Goal: Task Accomplishment & Management: Complete application form

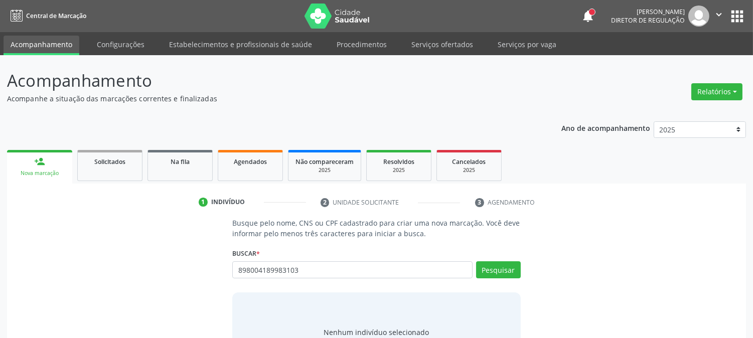
type input "898004189983103"
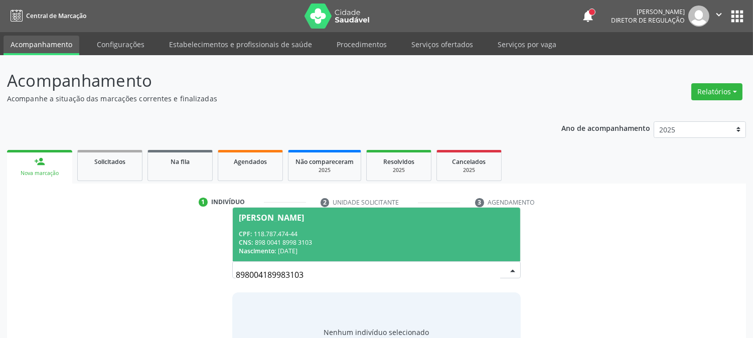
click at [334, 232] on div "CPF: 118.787.474-44" at bounding box center [376, 234] width 275 height 9
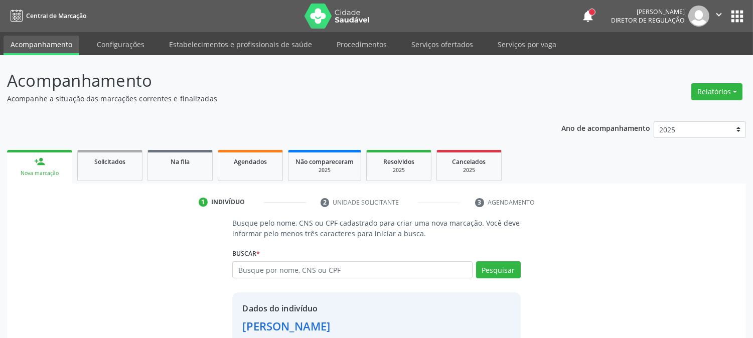
scroll to position [63, 0]
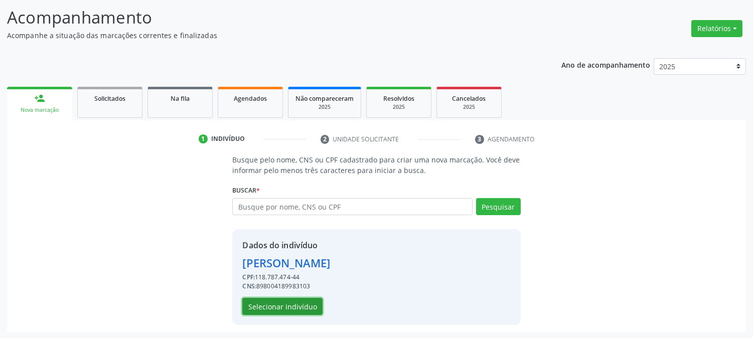
click at [280, 310] on button "Selecionar indivíduo" at bounding box center [282, 306] width 80 height 17
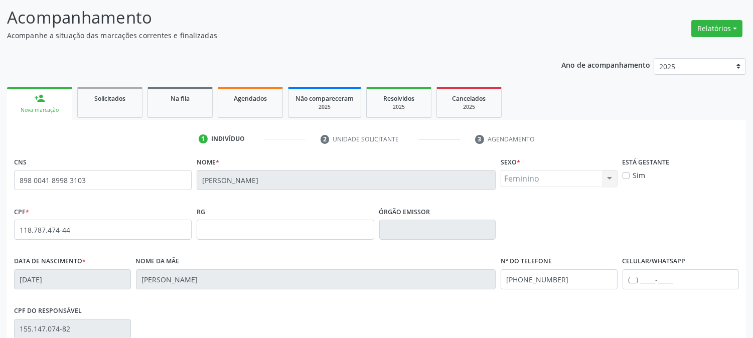
scroll to position [205, 0]
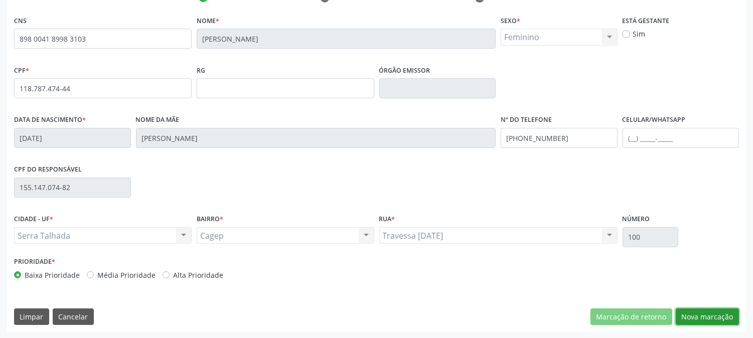
click at [723, 322] on button "Nova marcação" at bounding box center [707, 317] width 63 height 17
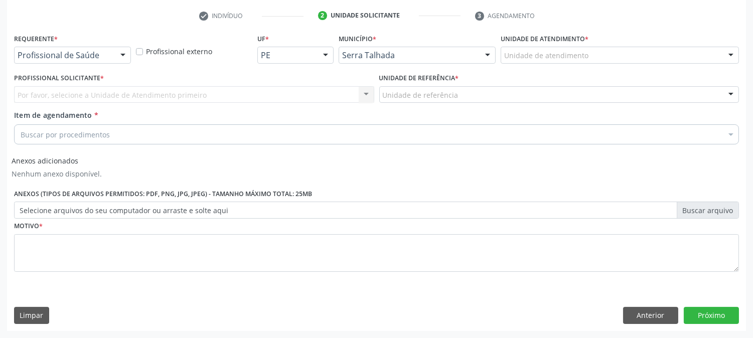
scroll to position [186, 0]
click at [111, 61] on div "Profissional de Saúde" at bounding box center [72, 55] width 117 height 17
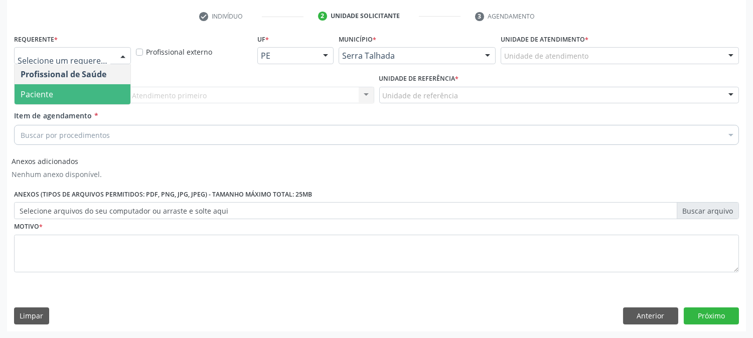
click at [91, 94] on span "Paciente" at bounding box center [73, 94] width 116 height 20
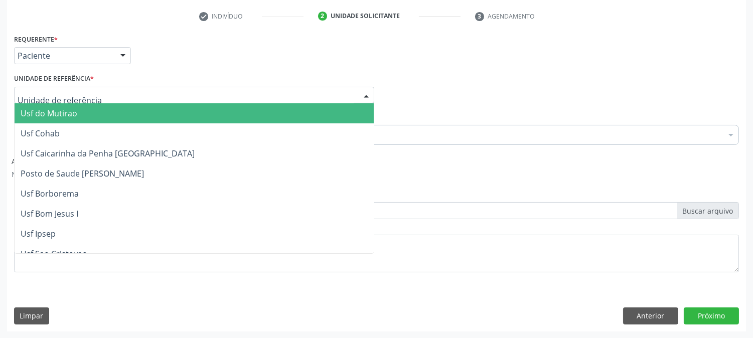
click at [91, 94] on div at bounding box center [194, 95] width 360 height 17
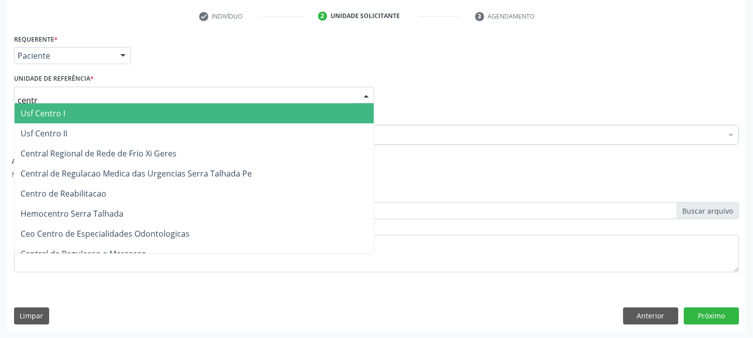
type input "centro"
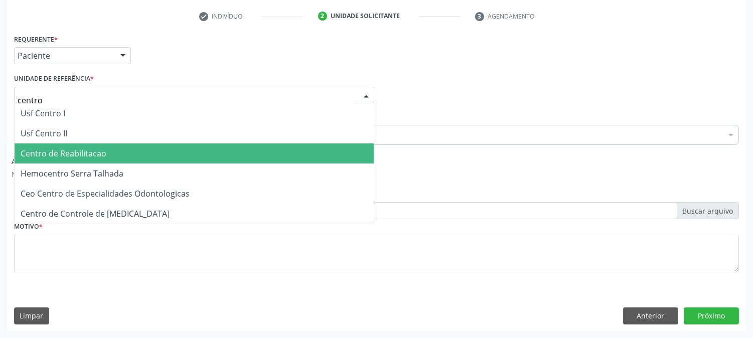
click at [120, 144] on span "Centro de Reabilitacao" at bounding box center [194, 153] width 359 height 20
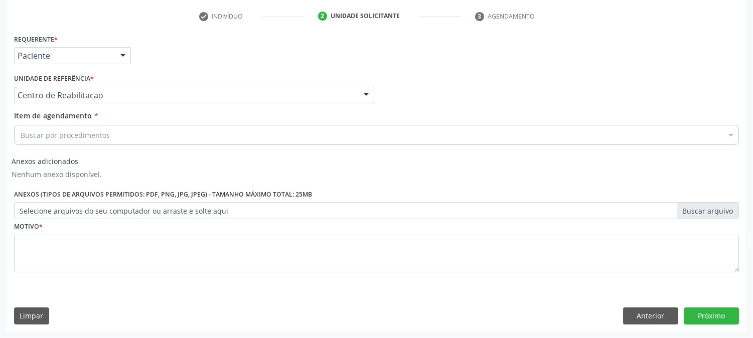
click at [121, 128] on div "Buscar por procedimentos" at bounding box center [376, 135] width 725 height 20
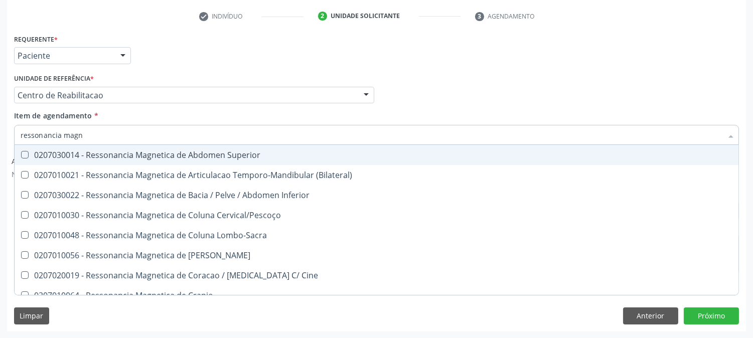
type input "ressonancia magne"
click at [269, 163] on span "0207030014 - Ressonancia Magnetica de Abdomen Superior" at bounding box center [377, 155] width 724 height 20
checkbox Superior "true"
click at [0, 118] on div "Acompanhamento Acompanhe a situação das marcações correntes e finalizadas Relat…" at bounding box center [376, 104] width 753 height 470
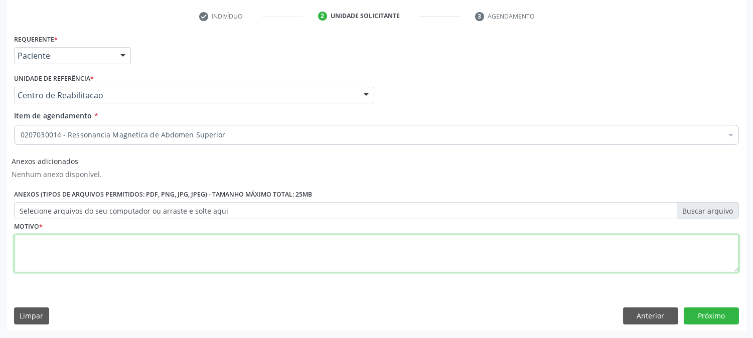
click at [124, 241] on textarea at bounding box center [376, 254] width 725 height 38
type textarea "."
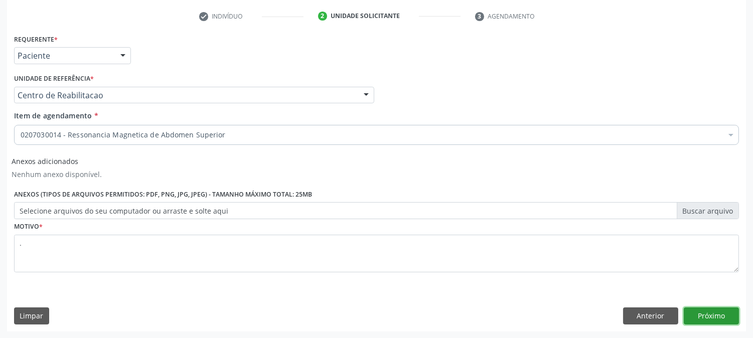
click at [710, 311] on button "Próximo" at bounding box center [711, 316] width 55 height 17
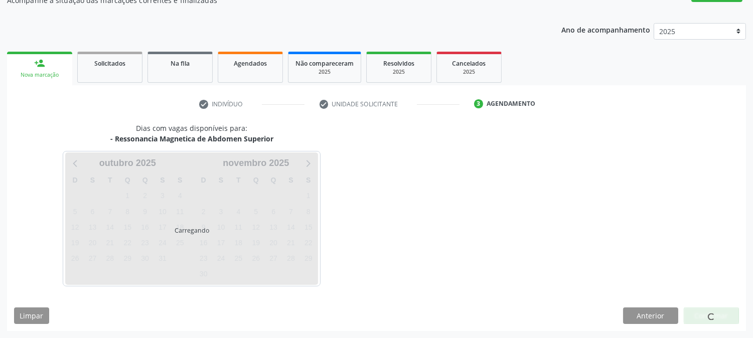
scroll to position [98, 0]
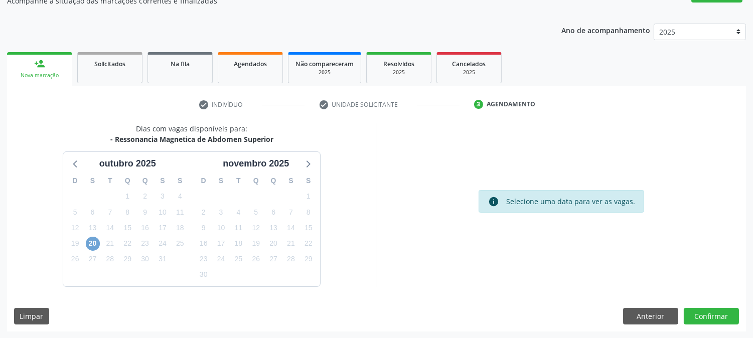
click at [89, 239] on span "20" at bounding box center [93, 244] width 14 height 14
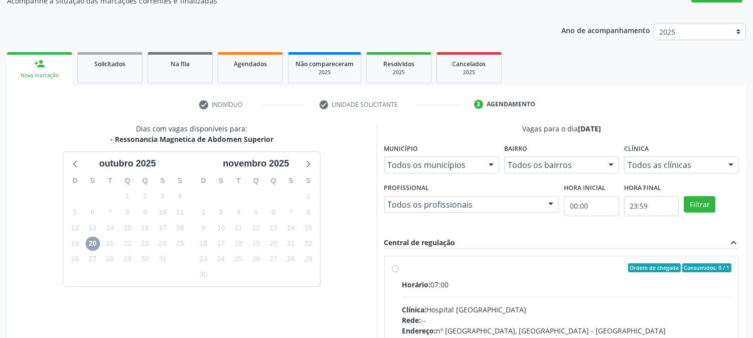
scroll to position [209, 0]
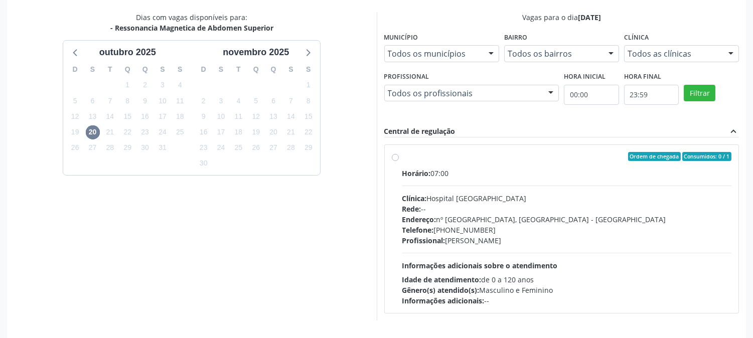
click at [488, 218] on div "Endereço: nº 980, Centro, [GEOGRAPHIC_DATA] - [GEOGRAPHIC_DATA]" at bounding box center [567, 219] width 330 height 11
click at [399, 161] on input "Ordem de chegada Consumidos: 0 / 1 Horário: 07:00 Clínica: Hospital [GEOGRAPHIC…" at bounding box center [395, 156] width 7 height 9
radio input "true"
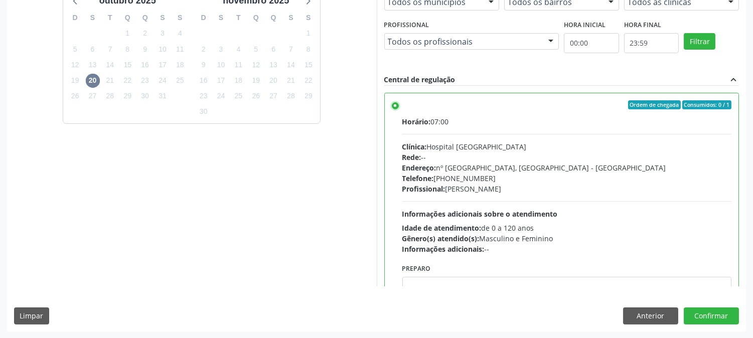
scroll to position [49, 0]
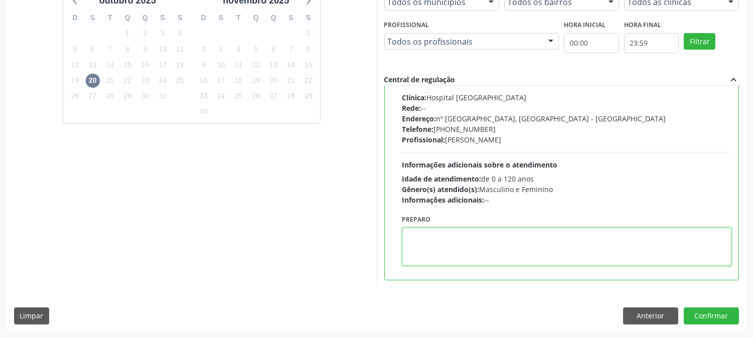
click at [458, 243] on textarea at bounding box center [567, 247] width 330 height 38
type textarea "com contraste"
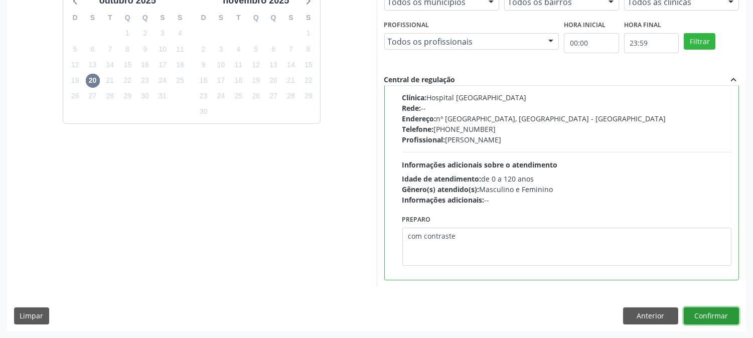
click at [705, 317] on button "Confirmar" at bounding box center [711, 316] width 55 height 17
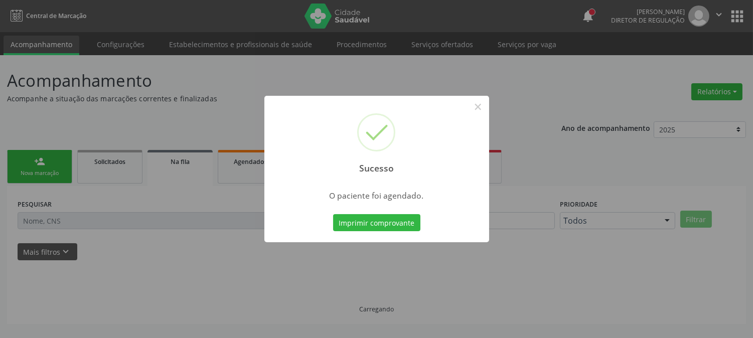
scroll to position [0, 0]
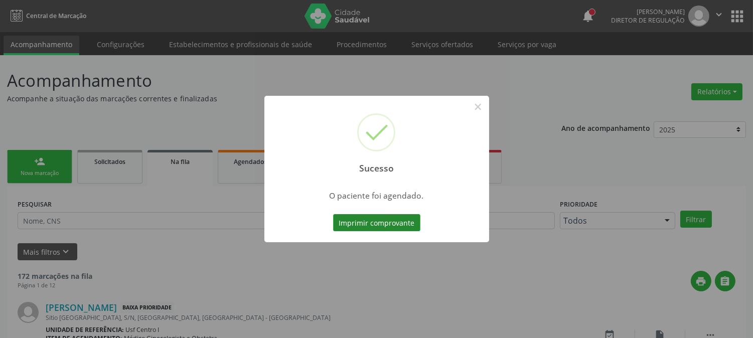
click at [403, 226] on button "Imprimir comprovante" at bounding box center [376, 222] width 87 height 17
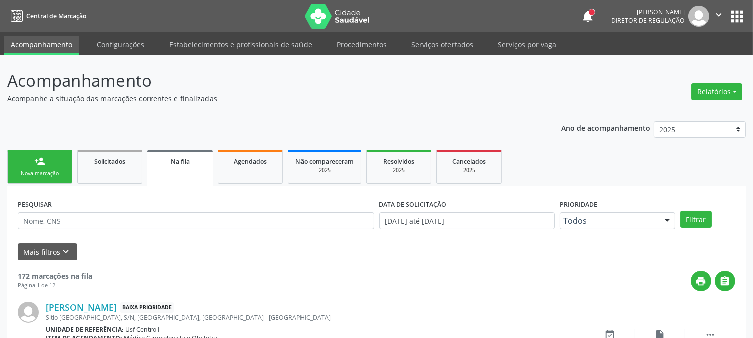
click at [46, 167] on link "person_add Nova marcação" at bounding box center [39, 167] width 65 height 34
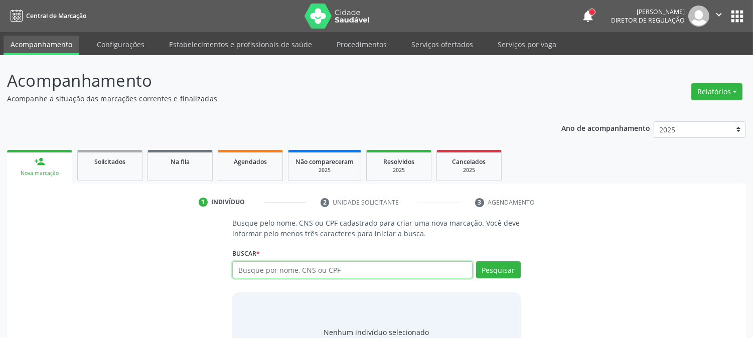
click at [242, 268] on input "text" at bounding box center [352, 269] width 240 height 17
paste input "898 0041 8998 3103"
type input "898 0041 8998 3103"
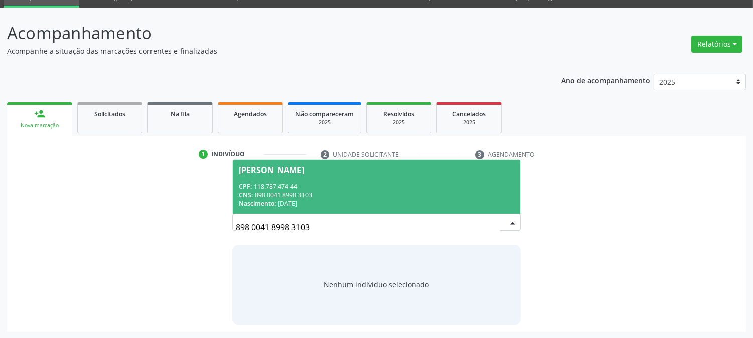
click at [325, 194] on div "CNS: 898 0041 8998 3103" at bounding box center [376, 195] width 275 height 9
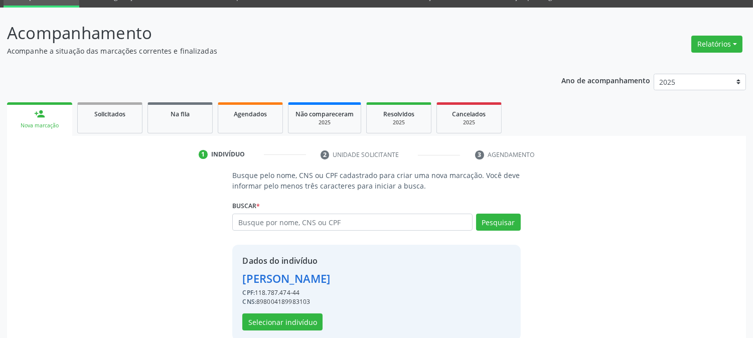
scroll to position [63, 0]
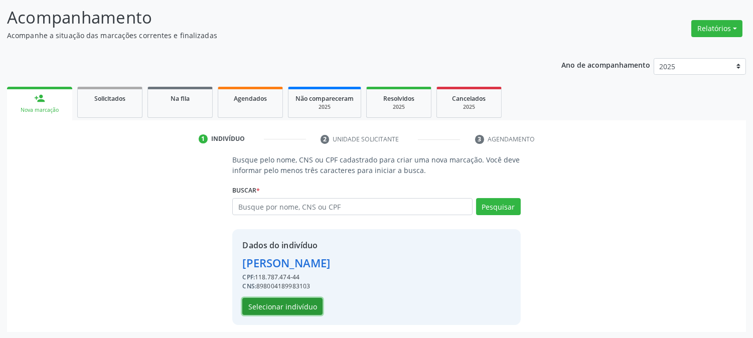
click at [243, 305] on button "Selecionar indivíduo" at bounding box center [282, 306] width 80 height 17
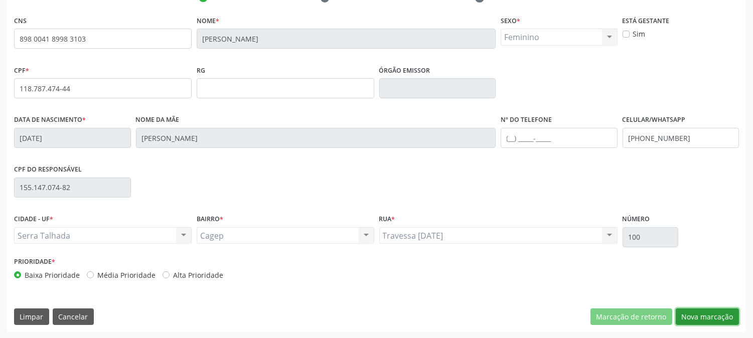
click at [713, 314] on button "Nova marcação" at bounding box center [707, 317] width 63 height 17
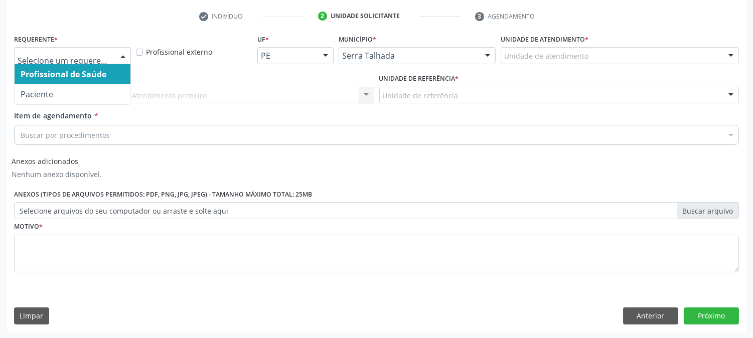
click at [123, 54] on div at bounding box center [122, 56] width 15 height 17
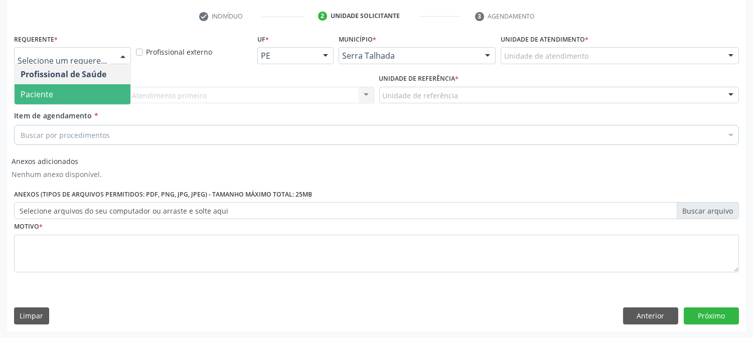
click at [114, 89] on span "Paciente" at bounding box center [73, 94] width 116 height 20
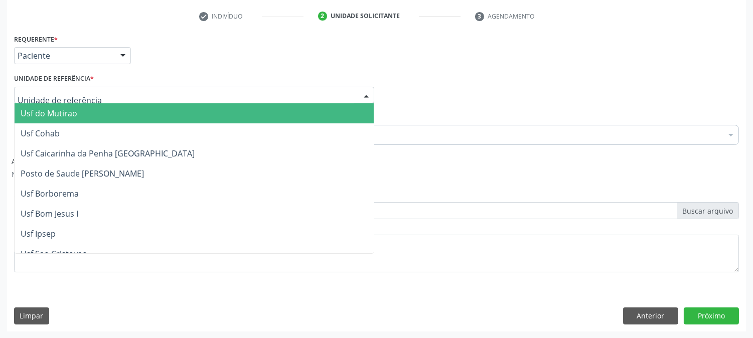
click at [114, 91] on div at bounding box center [194, 95] width 360 height 17
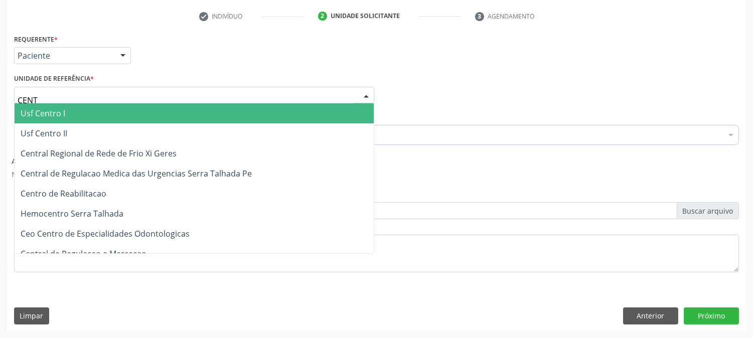
type input "CENTR"
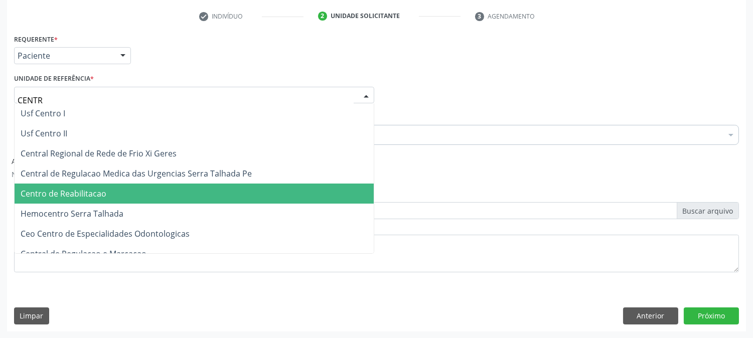
click at [122, 187] on span "Centro de Reabilitacao" at bounding box center [194, 194] width 359 height 20
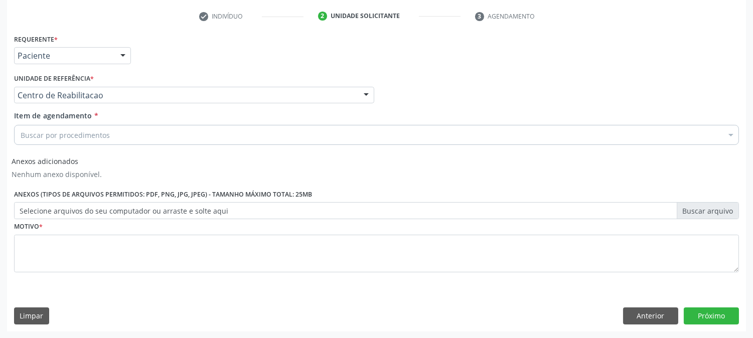
click at [110, 133] on div "Buscar por procedimentos" at bounding box center [376, 135] width 725 height 20
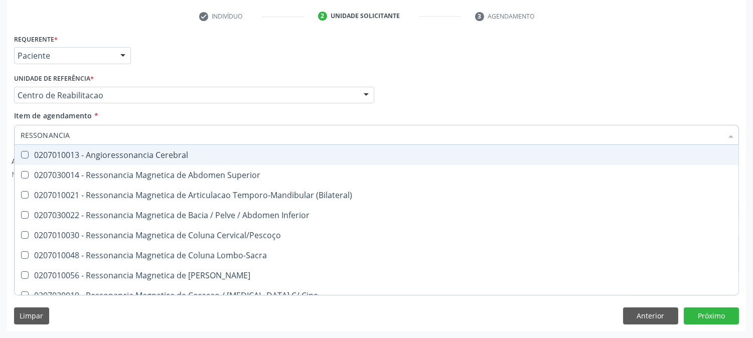
type input "RESSONANCIA M"
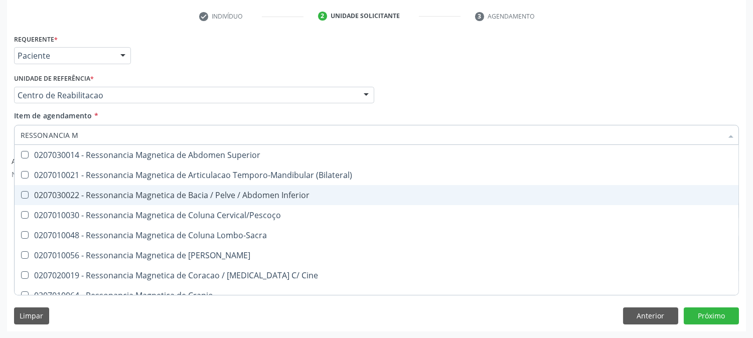
click at [129, 197] on div "0207030022 - Ressonancia Magnetica de Bacia / Pelve / Abdomen Inferior" at bounding box center [377, 195] width 712 height 8
checkbox Inferior "true"
click at [0, 201] on div "Acompanhamento Acompanhe a situação das marcações correntes e finalizadas Relat…" at bounding box center [376, 104] width 753 height 470
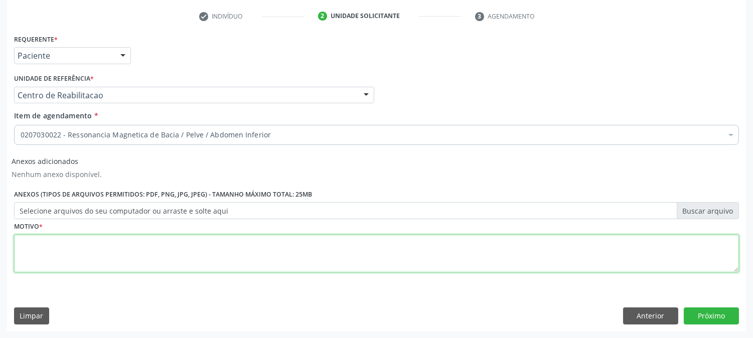
click at [297, 268] on textarea at bounding box center [376, 254] width 725 height 38
type textarea "."
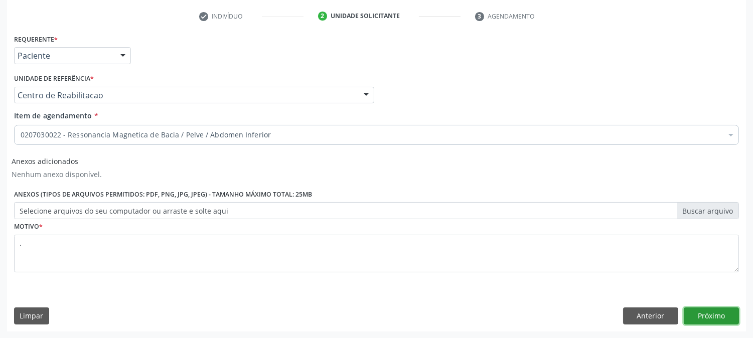
click at [703, 320] on button "Próximo" at bounding box center [711, 316] width 55 height 17
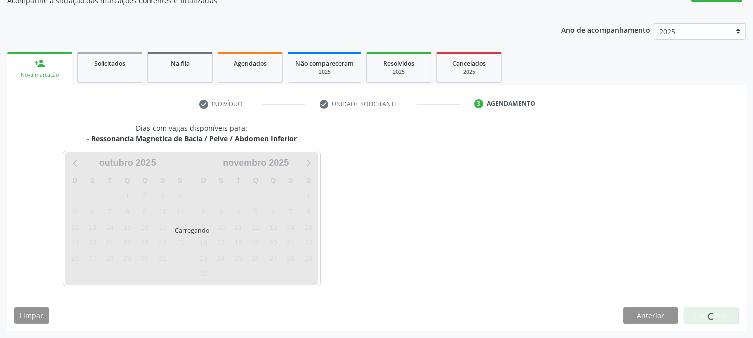
scroll to position [98, 0]
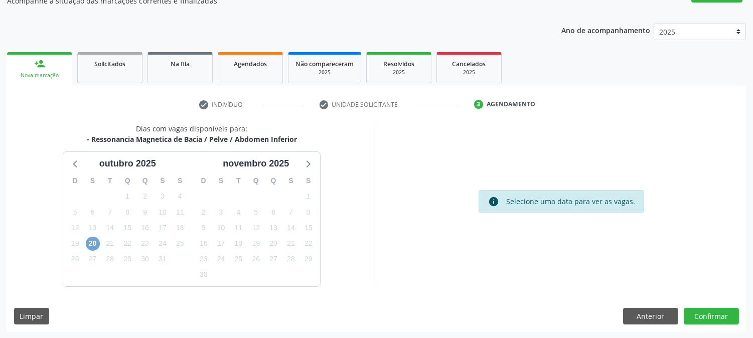
click at [96, 241] on span "20" at bounding box center [93, 244] width 14 height 14
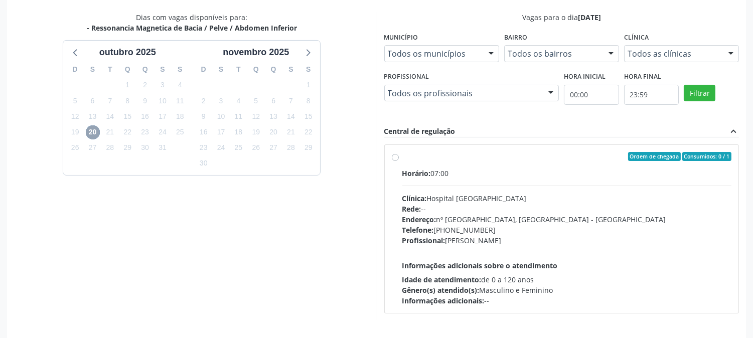
scroll to position [243, 0]
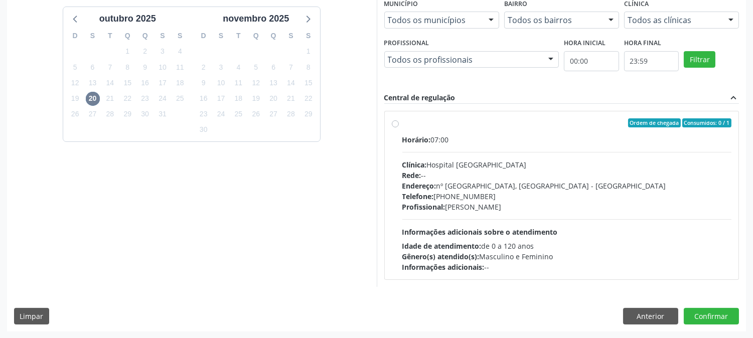
click at [479, 207] on div "Profissional: [PERSON_NAME]" at bounding box center [567, 207] width 330 height 11
click at [399, 127] on input "Ordem de chegada Consumidos: 0 / 1 Horário: 07:00 Clínica: Hospital [GEOGRAPHIC…" at bounding box center [395, 122] width 7 height 9
radio input "true"
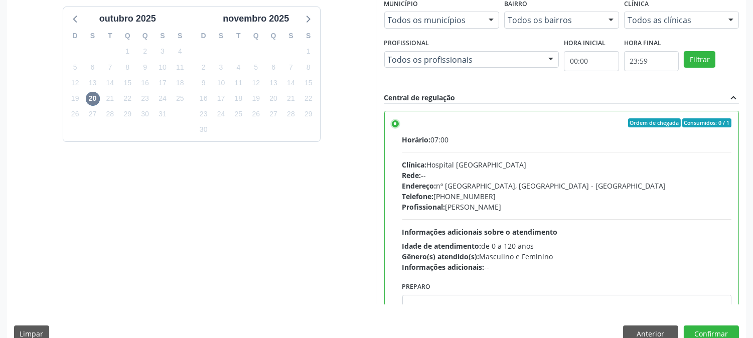
scroll to position [49, 0]
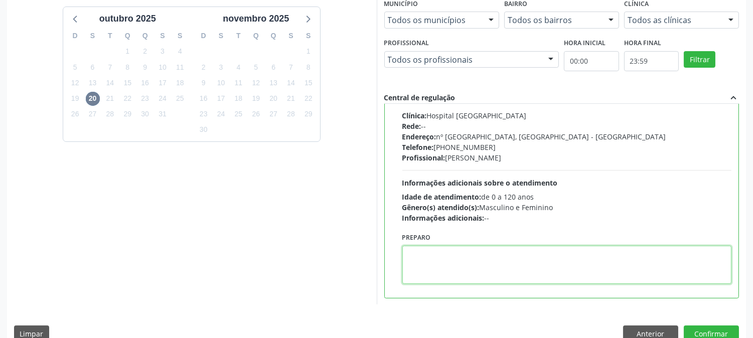
click at [470, 261] on textarea at bounding box center [567, 265] width 330 height 38
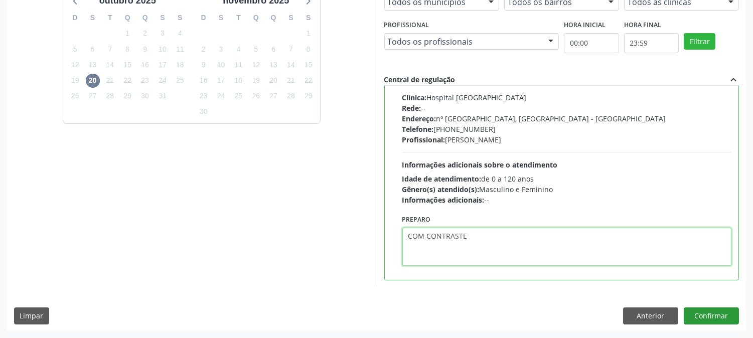
type textarea "COM CONTRASTE"
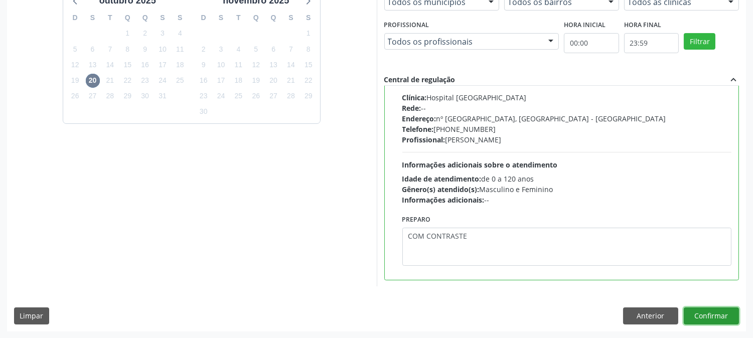
click at [708, 319] on button "Confirmar" at bounding box center [711, 316] width 55 height 17
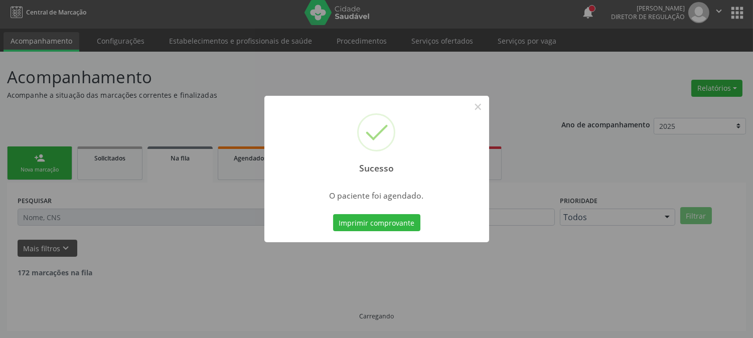
scroll to position [0, 0]
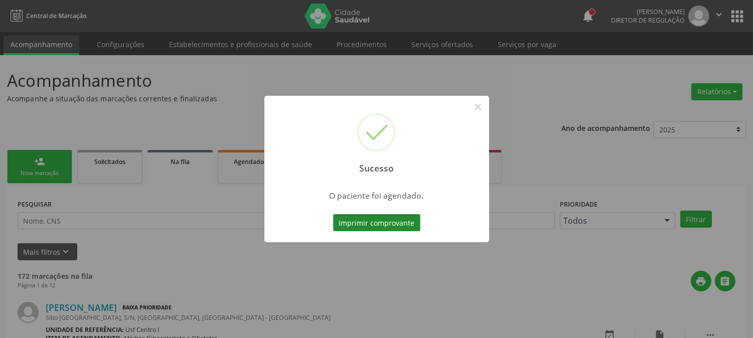
click at [363, 221] on button "Imprimir comprovante" at bounding box center [376, 222] width 87 height 17
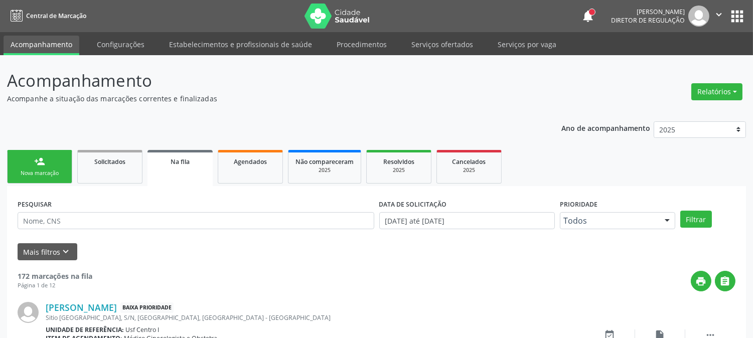
click at [53, 174] on div "Nova marcação" at bounding box center [40, 174] width 50 height 8
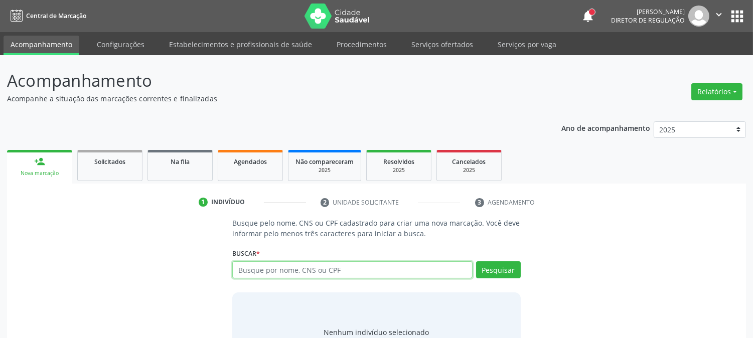
click at [280, 270] on input "text" at bounding box center [352, 269] width 240 height 17
type input "702803607922563"
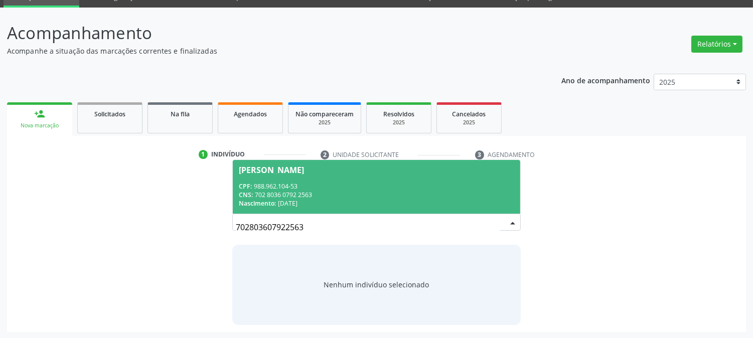
click at [333, 182] on div "CPF: 988.962.104-53" at bounding box center [376, 186] width 275 height 9
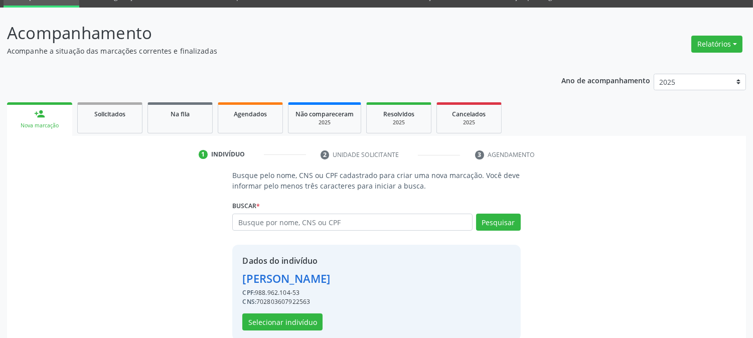
scroll to position [63, 0]
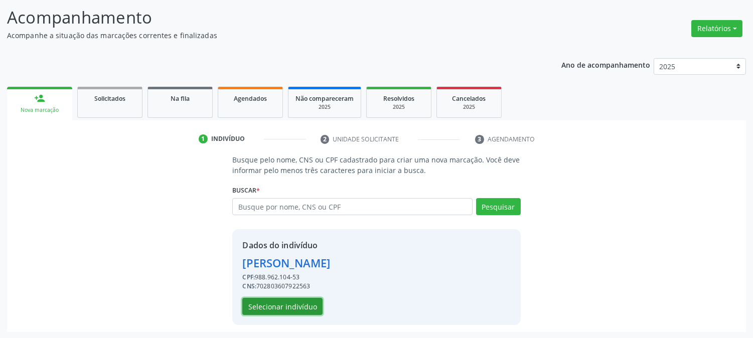
click at [316, 305] on button "Selecionar indivíduo" at bounding box center [282, 306] width 80 height 17
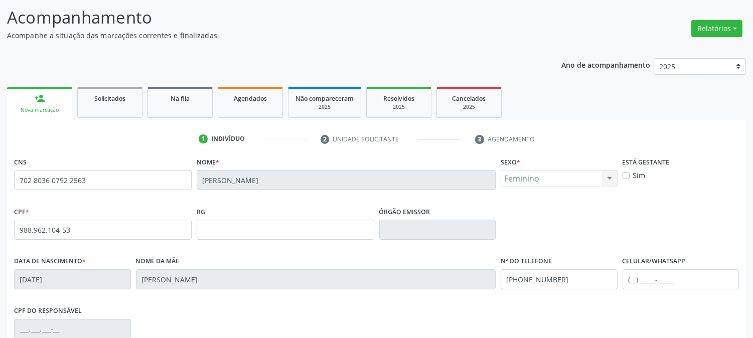
scroll to position [205, 0]
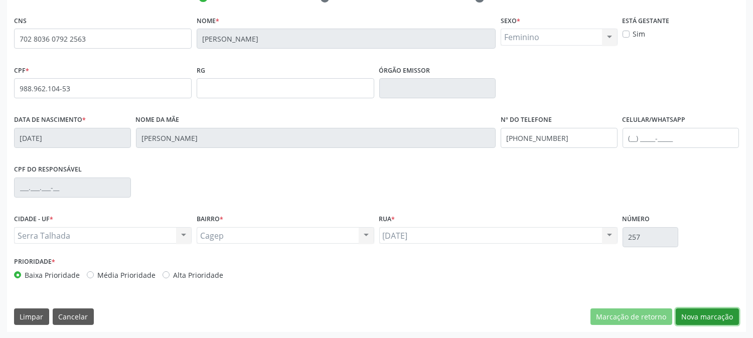
click at [705, 309] on button "Nova marcação" at bounding box center [707, 317] width 63 height 17
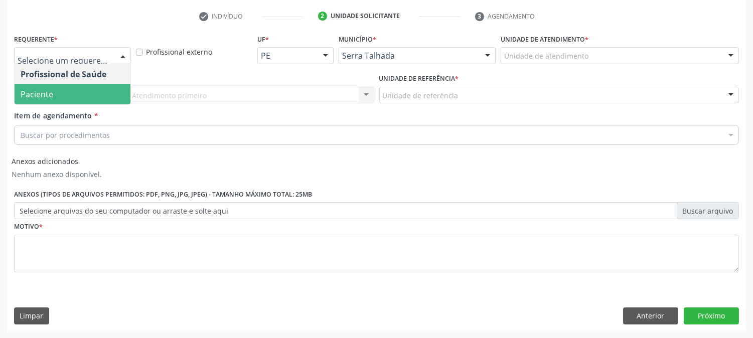
click at [40, 89] on span "Paciente" at bounding box center [37, 94] width 33 height 11
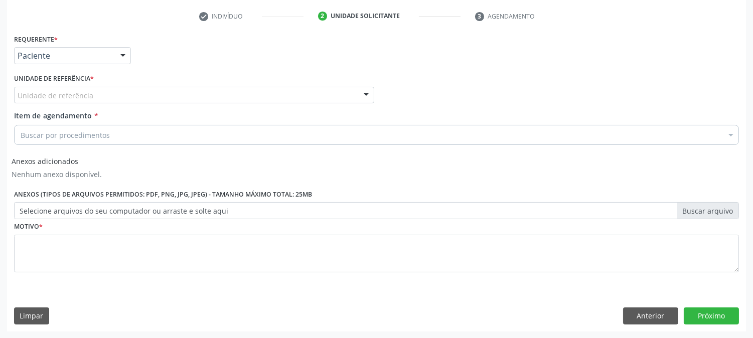
click at [46, 88] on div "Requerente * Paciente Profissional de Saúde Paciente Nenhum resultado encontrad…" at bounding box center [376, 159] width 725 height 255
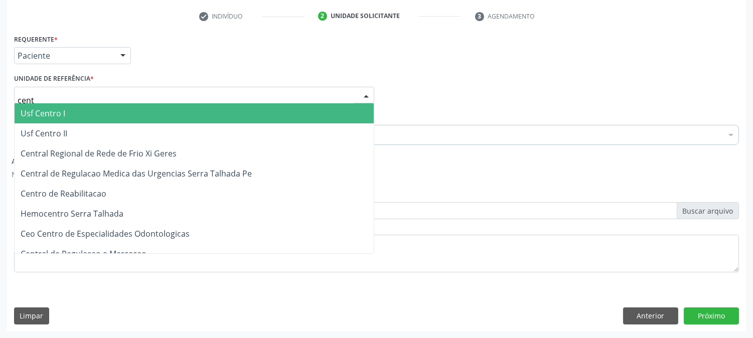
type input "centr"
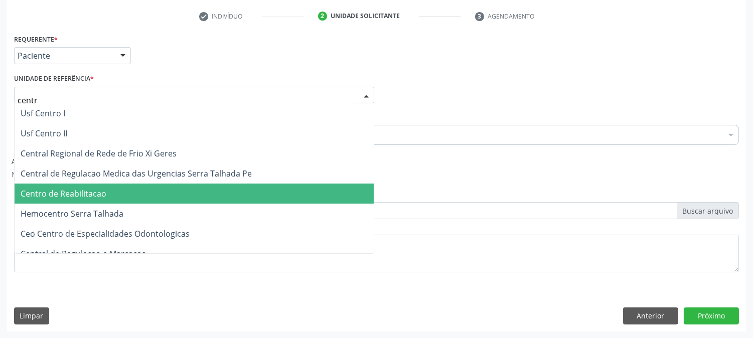
click at [70, 189] on span "Centro de Reabilitacao" at bounding box center [64, 193] width 86 height 11
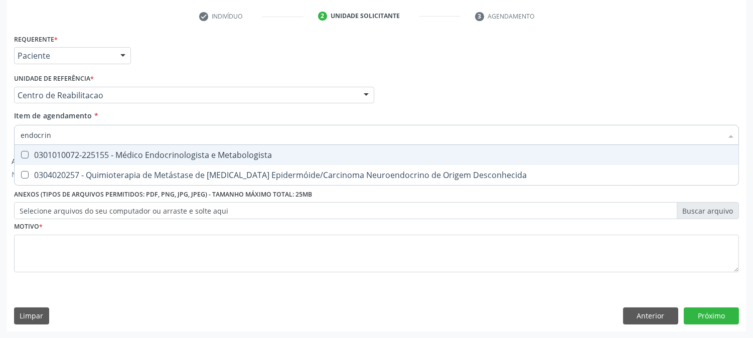
type input "endocrino"
click at [69, 154] on div "0301010072-225155 - Médico Endocrinologista e Metabologista" at bounding box center [377, 155] width 712 height 8
checkbox Metabologista "true"
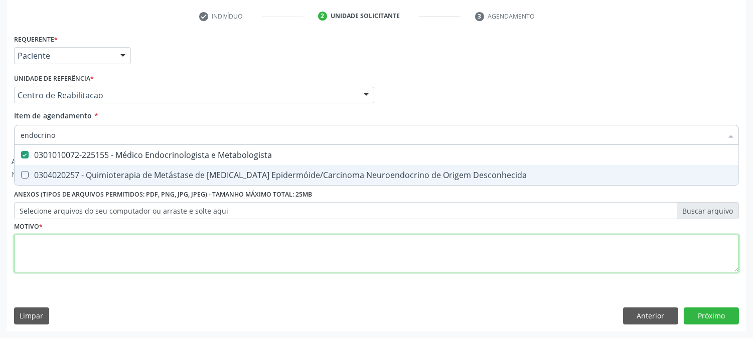
click at [61, 259] on div "Requerente * Paciente Profissional de Saúde Paciente Nenhum resultado encontrad…" at bounding box center [376, 159] width 725 height 255
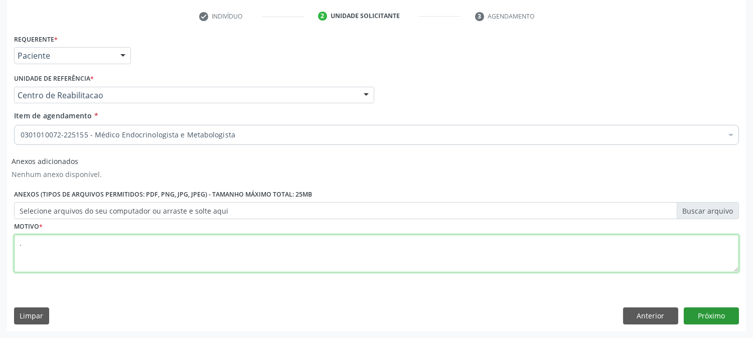
type textarea "."
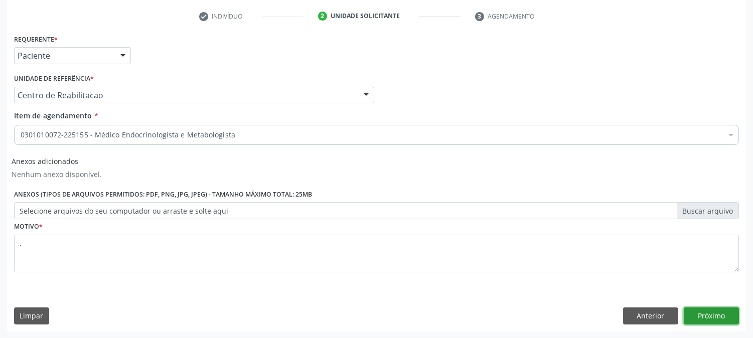
click at [701, 316] on button "Próximo" at bounding box center [711, 316] width 55 height 17
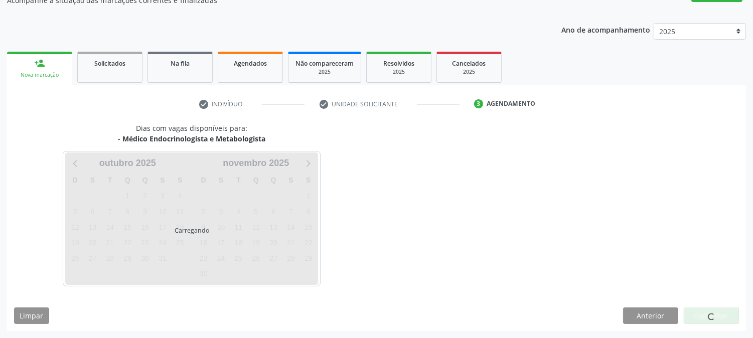
scroll to position [98, 0]
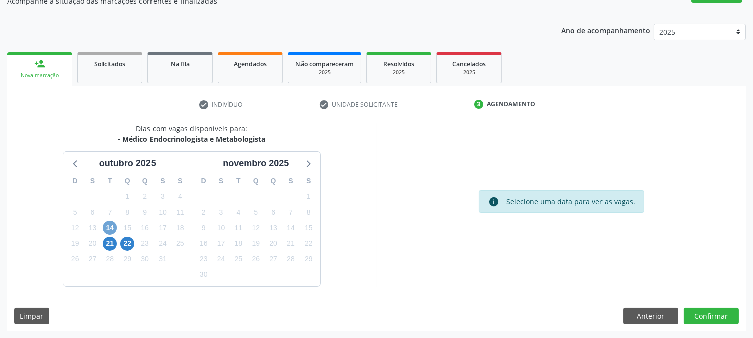
click at [110, 224] on span "14" at bounding box center [110, 228] width 14 height 14
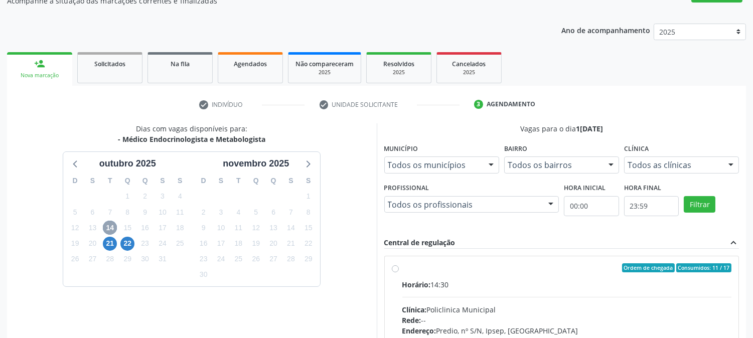
scroll to position [243, 0]
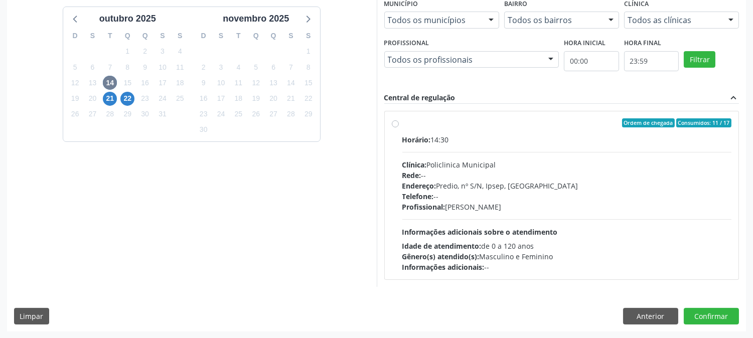
click at [525, 197] on div "Telefone: --" at bounding box center [567, 196] width 330 height 11
click at [399, 127] on input "Ordem de chegada Consumidos: 11 / 17 Horário: 14:30 Clínica: Policlinica Munici…" at bounding box center [395, 122] width 7 height 9
radio input "true"
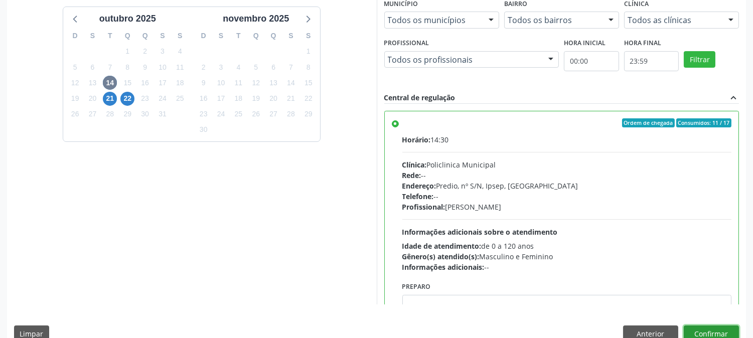
click at [704, 330] on button "Confirmar" at bounding box center [711, 334] width 55 height 17
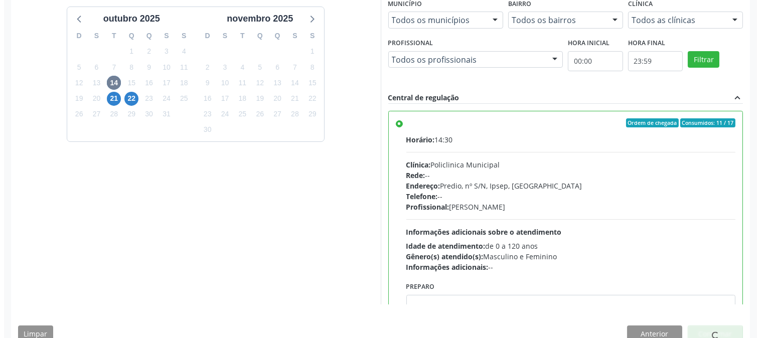
scroll to position [0, 0]
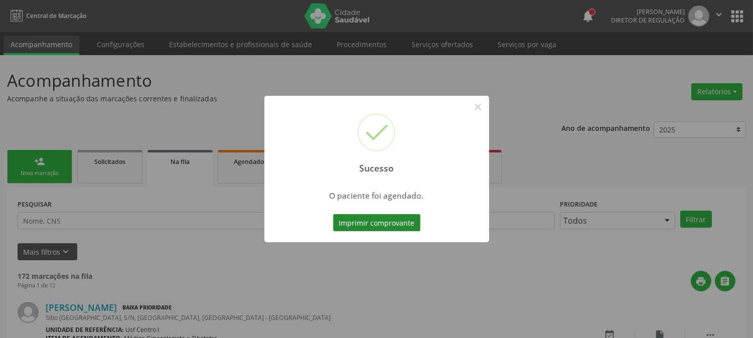
click at [394, 224] on button "Imprimir comprovante" at bounding box center [376, 222] width 87 height 17
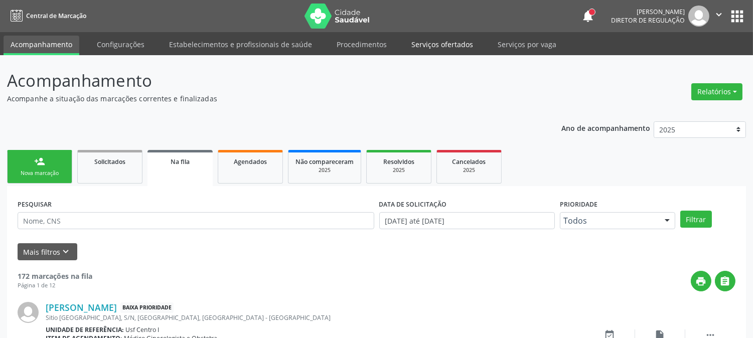
click at [449, 50] on link "Serviços ofertados" at bounding box center [442, 45] width 76 height 18
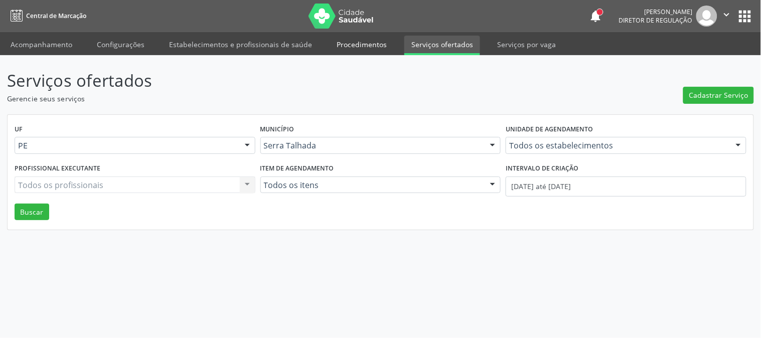
click at [355, 39] on link "Procedimentos" at bounding box center [362, 45] width 64 height 18
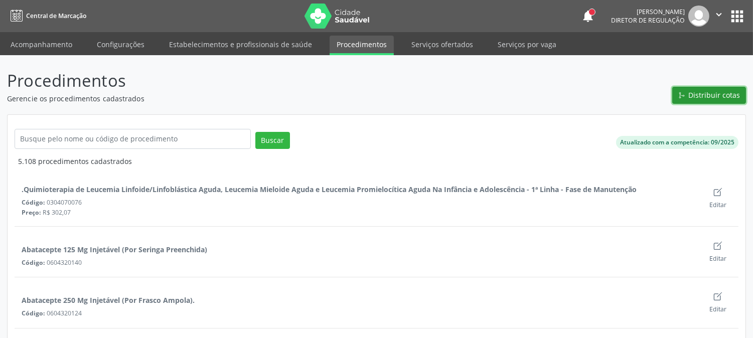
click at [676, 89] on button "Distribuir cotas" at bounding box center [709, 95] width 74 height 17
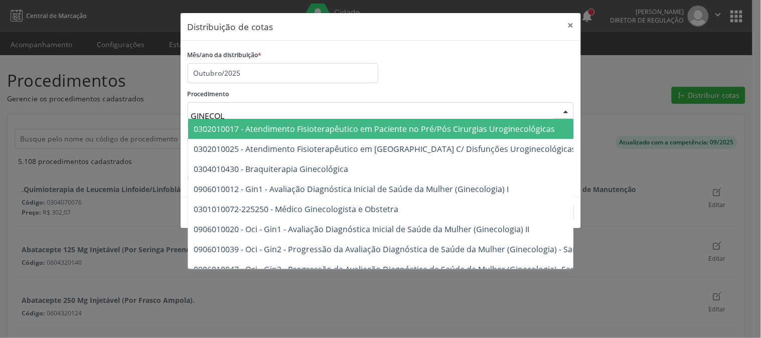
type input "GINECOLO"
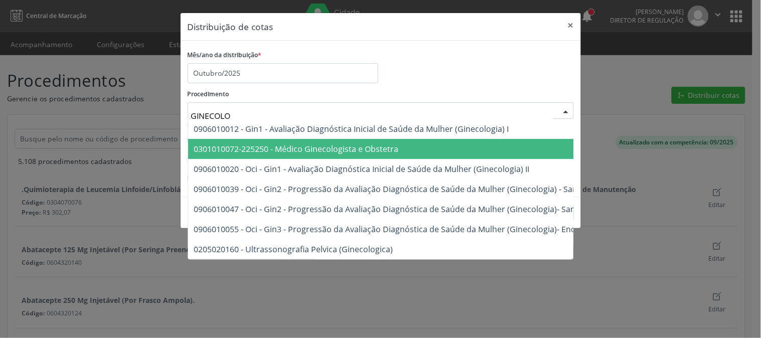
click at [300, 151] on span "0301010072-225250 - Médico Ginecologista e Obstetra" at bounding box center [296, 148] width 205 height 11
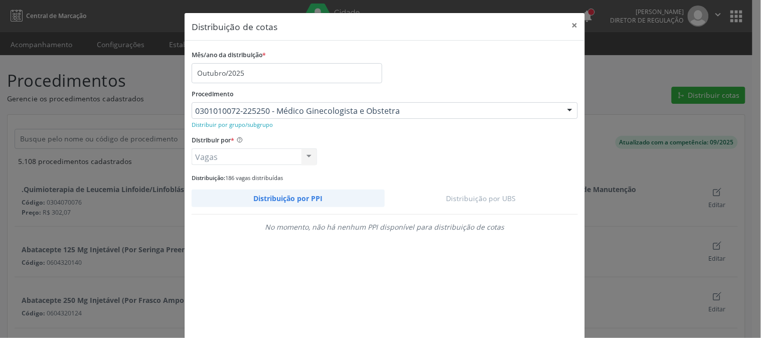
click at [472, 190] on link "Distribuição por UBS" at bounding box center [482, 199] width 194 height 18
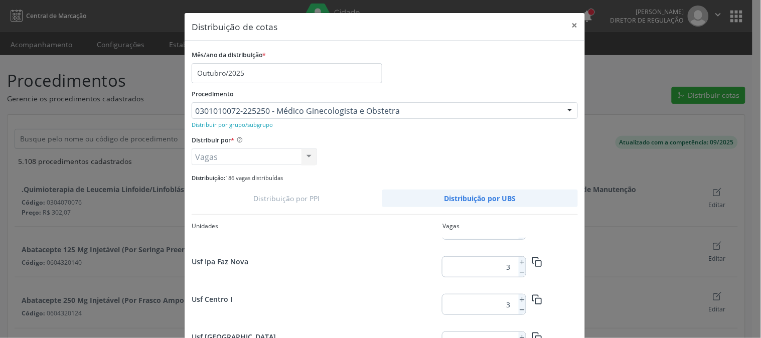
scroll to position [56, 0]
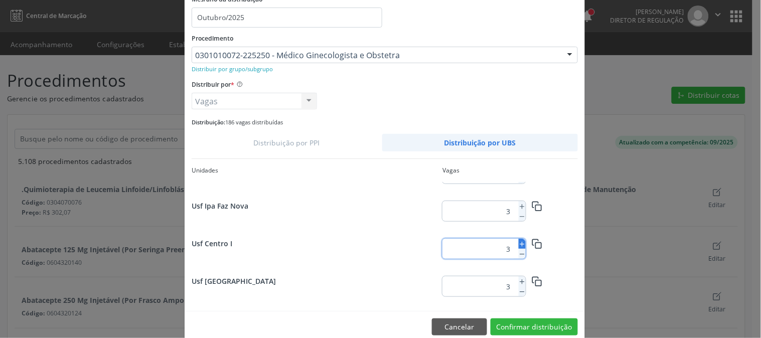
click at [519, 245] on icon at bounding box center [522, 244] width 7 height 7
type input "5"
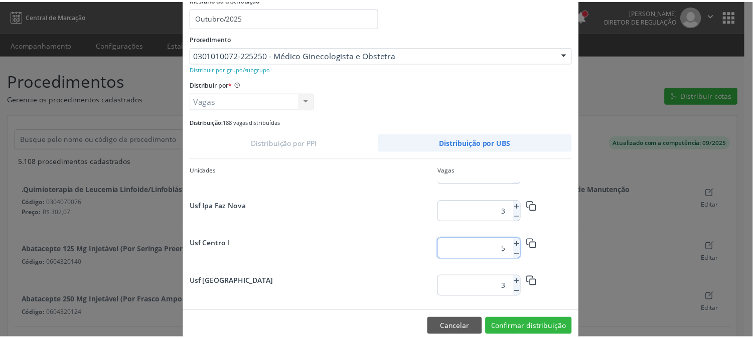
scroll to position [73, 0]
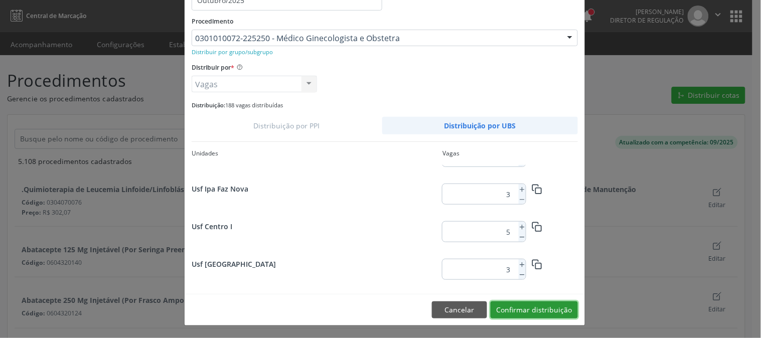
click at [516, 310] on button "Confirmar distribuição" at bounding box center [534, 310] width 87 height 17
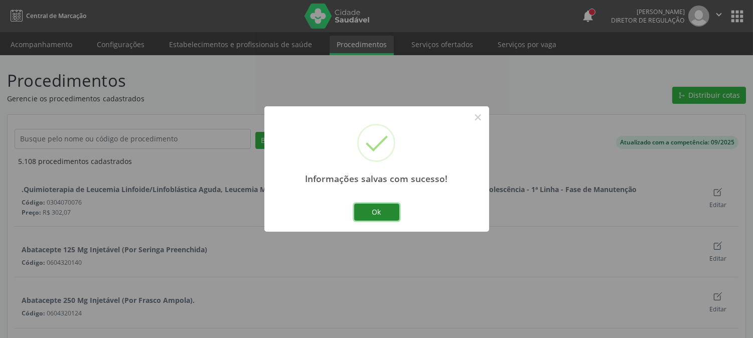
click at [377, 214] on button "Ok" at bounding box center [376, 212] width 45 height 17
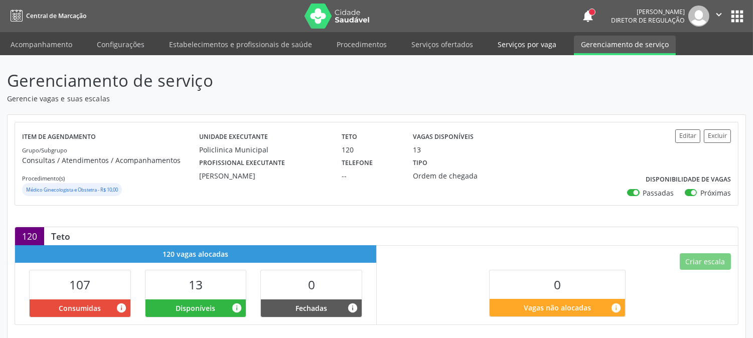
click at [491, 41] on link "Serviços por vaga" at bounding box center [527, 45] width 73 height 18
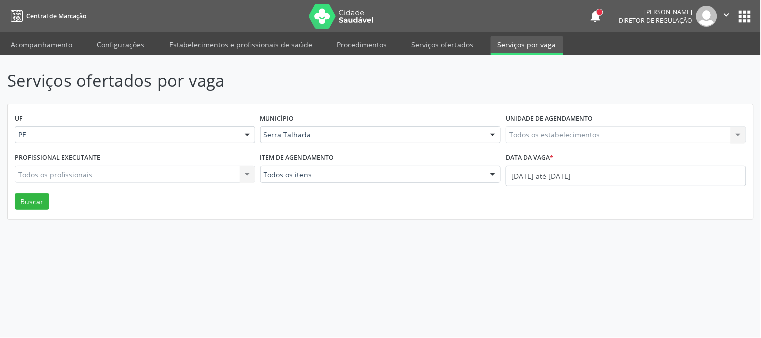
click at [557, 134] on div "Todos os estabelecimentos Todos os estabelecimentos Nenhum resultado encontrado…" at bounding box center [626, 134] width 241 height 17
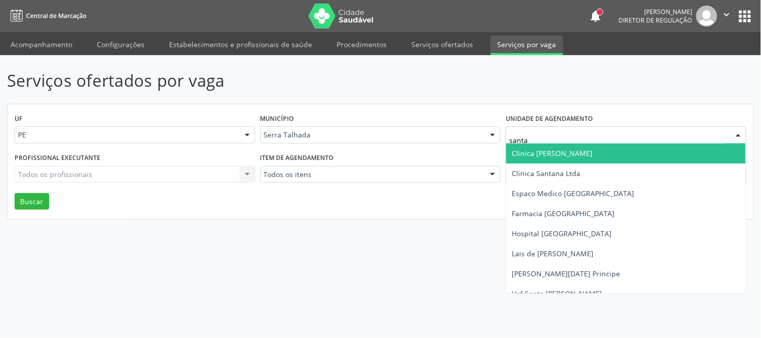
type input "santa m"
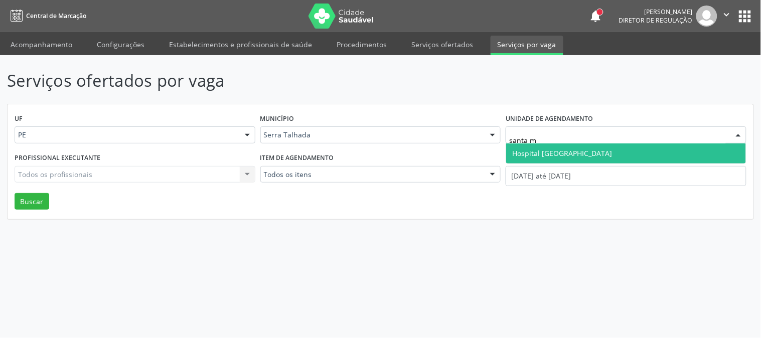
click at [558, 152] on span "Hospital [GEOGRAPHIC_DATA]" at bounding box center [562, 154] width 100 height 10
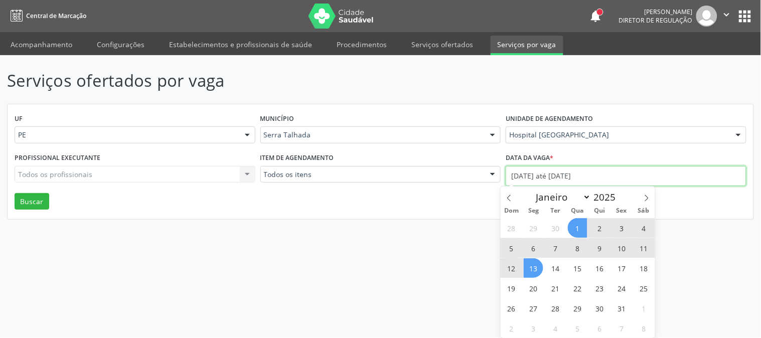
click at [550, 179] on input "[DATE] até [DATE]" at bounding box center [626, 176] width 241 height 20
click at [511, 200] on icon at bounding box center [509, 198] width 7 height 7
select select "8"
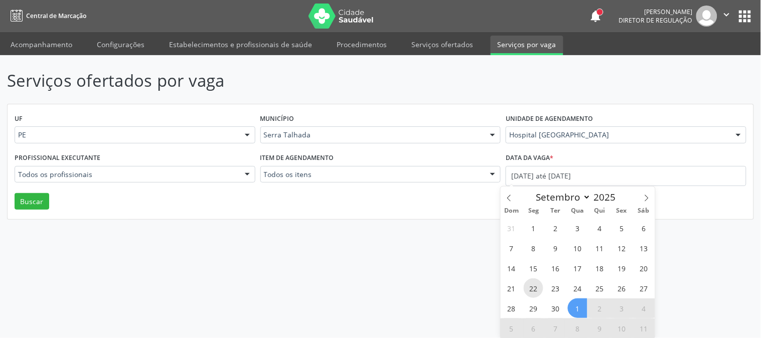
click at [532, 290] on span "22" at bounding box center [534, 288] width 20 height 20
type input "22/09/2025"
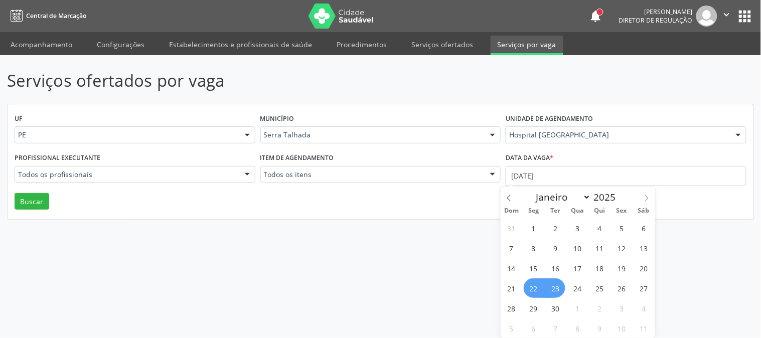
click at [651, 201] on span at bounding box center [646, 195] width 17 height 17
select select "9"
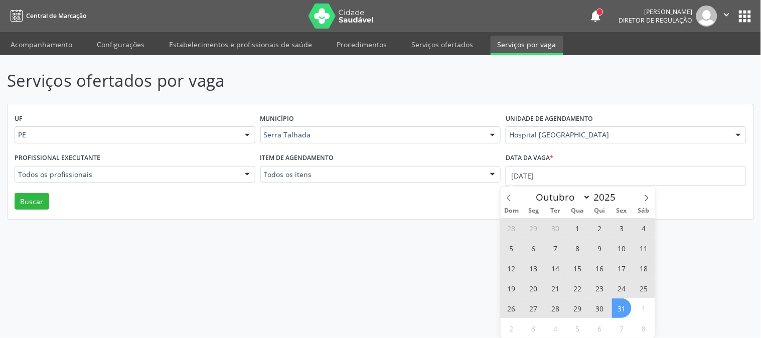
click at [626, 307] on span "31" at bounding box center [622, 309] width 20 height 20
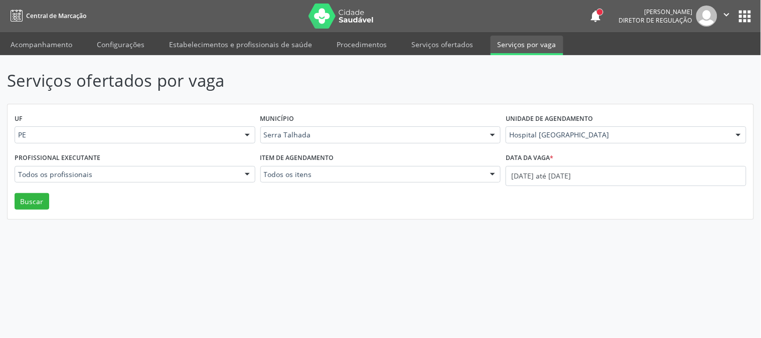
click at [13, 201] on div "UF PE PE Nenhum resultado encontrado para: " " Não há nenhuma opção para ser ex…" at bounding box center [381, 161] width 746 height 115
click at [24, 201] on button "Buscar" at bounding box center [32, 201] width 35 height 17
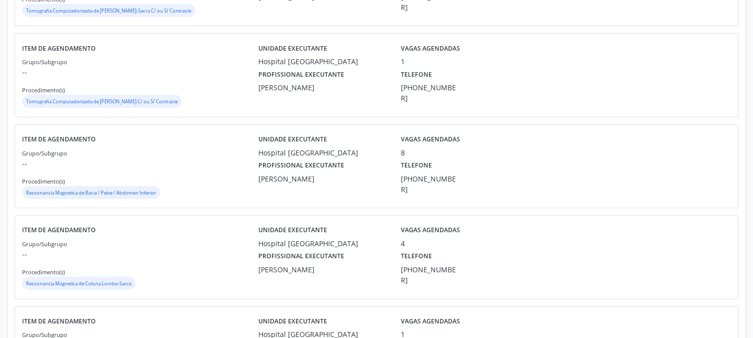
scroll to position [557, 0]
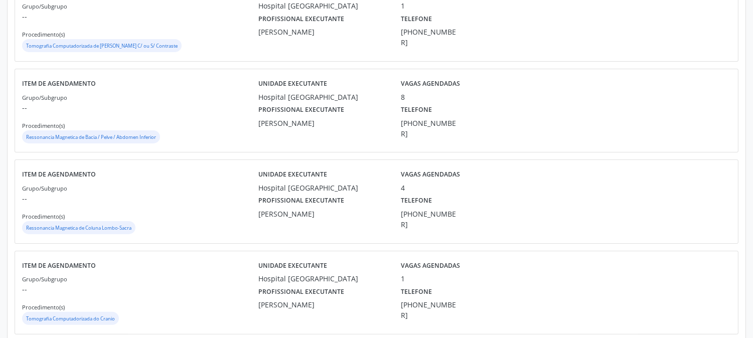
click at [163, 69] on div "Item de agendamento Grupo/Subgrupo -- Procedimento(s) Ressonancia Magnetica de …" at bounding box center [376, 110] width 723 height 83
click at [374, 129] on div "Unidade executante Hospital Santa Marta Vagas agendadas 8 Profissional executan…" at bounding box center [464, 110] width 413 height 69
click at [479, 109] on div "Profissional executante Diogo Mariz Vasconcelos Telefone (81) 38311637" at bounding box center [464, 120] width 427 height 37
click at [304, 103] on label "Profissional executante" at bounding box center [301, 110] width 86 height 16
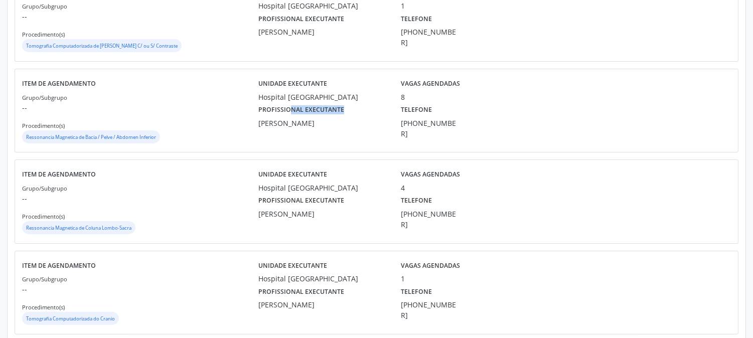
click at [304, 103] on label "Profissional executante" at bounding box center [301, 110] width 86 height 16
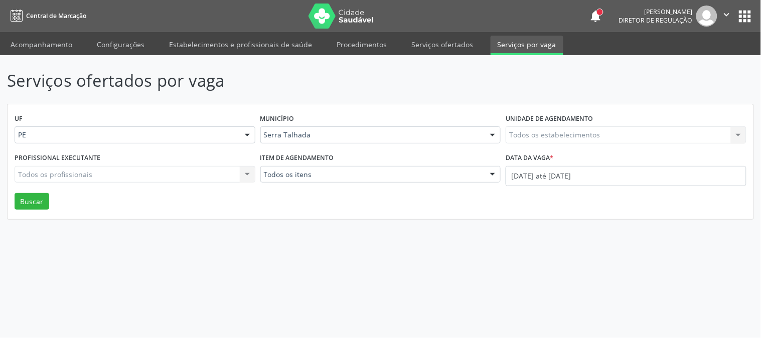
click at [575, 134] on div "Todos os estabelecimentos Todos os estabelecimentos Nenhum resultado encontrado…" at bounding box center [626, 134] width 241 height 17
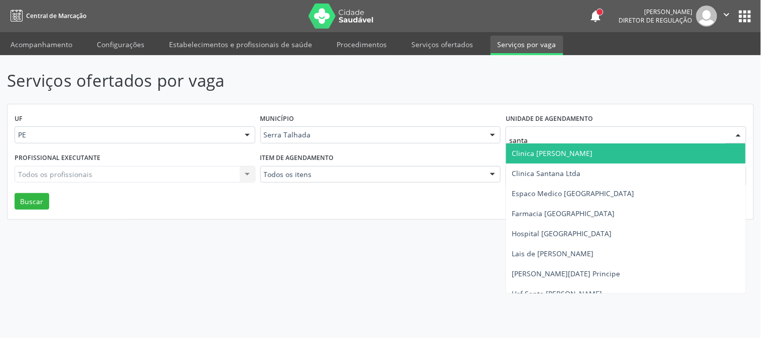
type input "santa m"
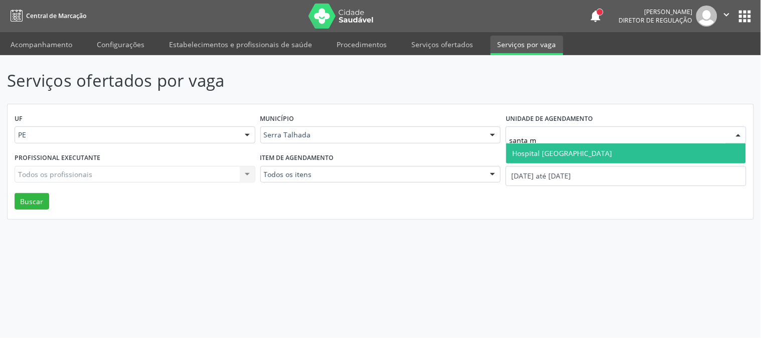
click at [534, 149] on span "Hospital [GEOGRAPHIC_DATA]" at bounding box center [562, 154] width 100 height 10
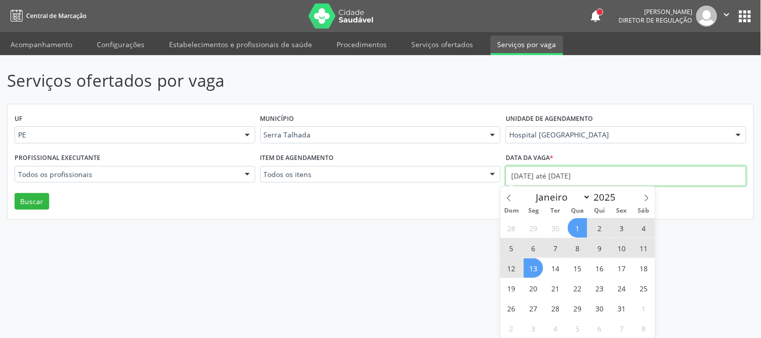
click at [533, 174] on input "[DATE] até [DATE]" at bounding box center [626, 176] width 241 height 20
click at [509, 196] on icon at bounding box center [509, 198] width 7 height 7
select select "8"
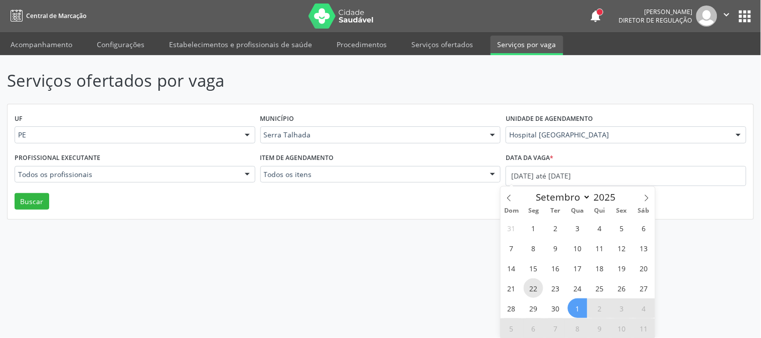
click at [533, 289] on span "22" at bounding box center [534, 288] width 20 height 20
type input "22/09/2025"
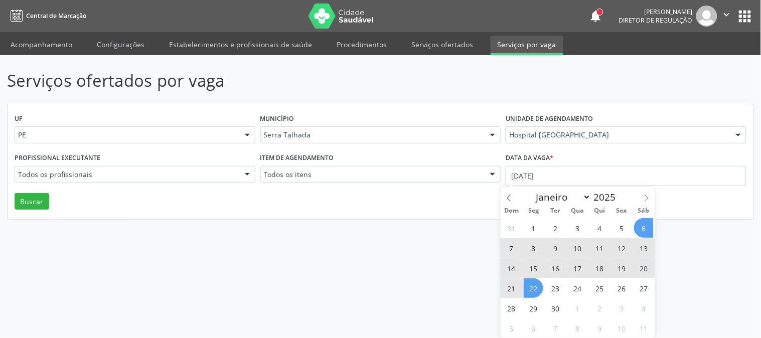
click at [648, 203] on span at bounding box center [646, 195] width 17 height 17
select select "9"
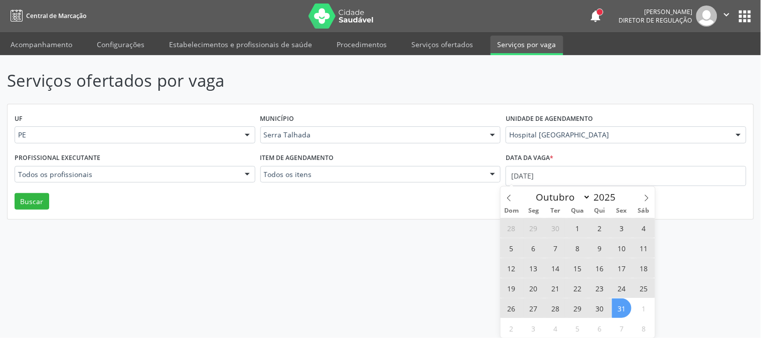
click at [629, 308] on span "31" at bounding box center [622, 309] width 20 height 20
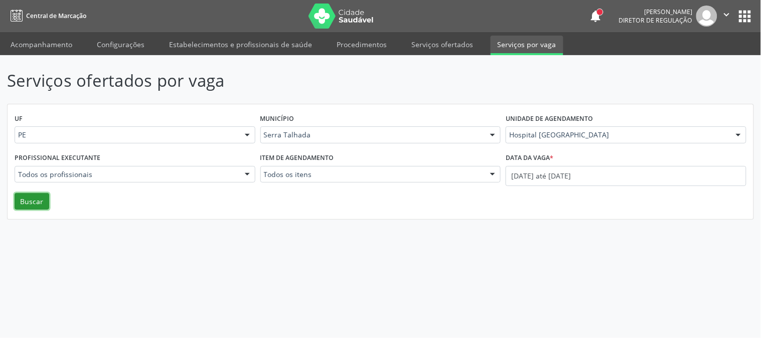
click at [43, 206] on button "Buscar" at bounding box center [32, 201] width 35 height 17
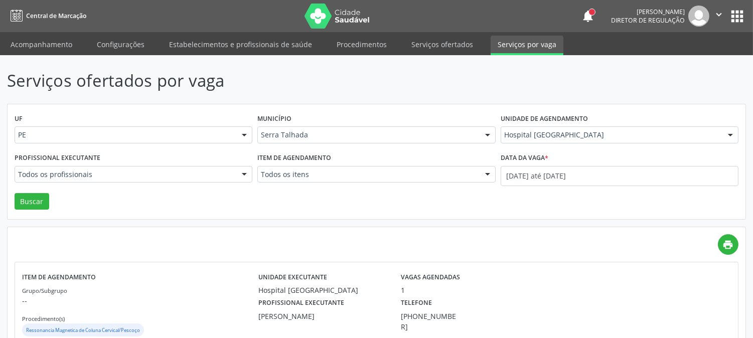
scroll to position [167, 0]
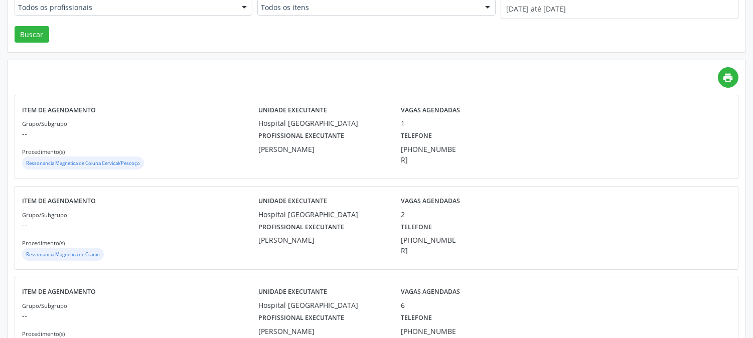
click at [343, 115] on div "Unidade executante Hospital Santa Marta" at bounding box center [322, 115] width 142 height 26
click at [330, 212] on div "Hospital [GEOGRAPHIC_DATA]" at bounding box center [322, 214] width 128 height 11
click at [39, 216] on small "Grupo/Subgrupo" at bounding box center [44, 215] width 45 height 8
click at [389, 210] on div "Unidade executante Hospital Santa Marta" at bounding box center [322, 207] width 142 height 26
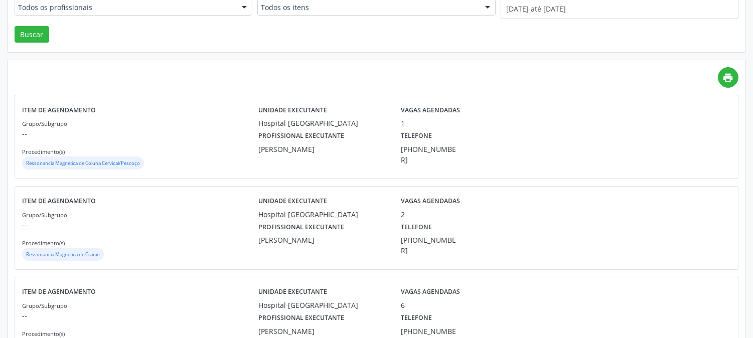
click at [469, 222] on div "Profissional executante Diogo Mariz Vasconcelos Telefone (81) 38311637" at bounding box center [464, 238] width 427 height 37
drag, startPoint x: 469, startPoint y: 213, endPoint x: 463, endPoint y: 244, distance: 31.6
click at [463, 247] on div "Unidade executante Hospital Santa Marta Vagas agendadas 2 Profissional executan…" at bounding box center [464, 228] width 413 height 69
click at [321, 176] on div "Item de agendamento Grupo/Subgrupo -- Procedimento(s) Ressonancia Magnetica de …" at bounding box center [376, 136] width 723 height 83
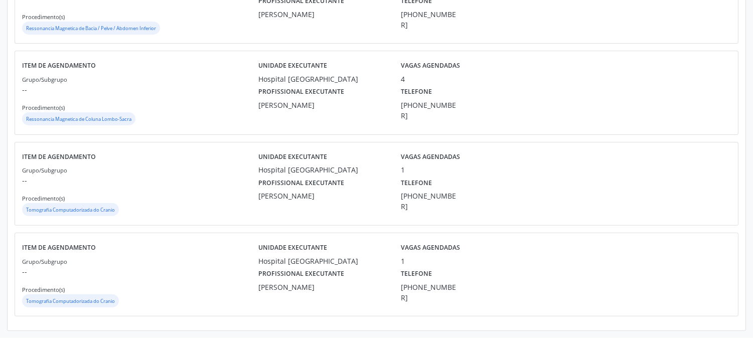
click at [266, 165] on div "Hospital [GEOGRAPHIC_DATA]" at bounding box center [322, 170] width 128 height 11
click at [226, 89] on p "--" at bounding box center [140, 89] width 236 height 11
click at [423, 74] on div "4" at bounding box center [447, 79] width 93 height 11
click at [443, 71] on label "Vagas agendadas" at bounding box center [430, 66] width 59 height 16
click at [441, 52] on div "Item de agendamento Grupo/Subgrupo -- Procedimento(s) Ressonancia Magnetica de …" at bounding box center [376, 92] width 723 height 83
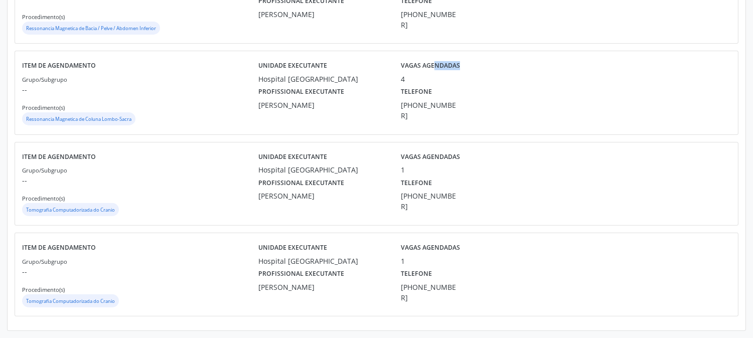
click at [441, 52] on div "Item de agendamento Grupo/Subgrupo -- Procedimento(s) Ressonancia Magnetica de …" at bounding box center [376, 92] width 723 height 83
click at [438, 51] on div "Item de agendamento Grupo/Subgrupo -- Procedimento(s) Ressonancia Magnetica de …" at bounding box center [376, 92] width 723 height 83
click at [352, 133] on div "Item de agendamento Grupo/Subgrupo -- Procedimento(s) Ressonancia Magnetica de …" at bounding box center [376, 92] width 723 height 83
click at [229, 66] on div "Item de agendamento Grupo/Subgrupo -- Procedimento(s) Ressonancia Magnetica de …" at bounding box center [140, 92] width 236 height 69
click at [216, 176] on p "--" at bounding box center [140, 180] width 236 height 11
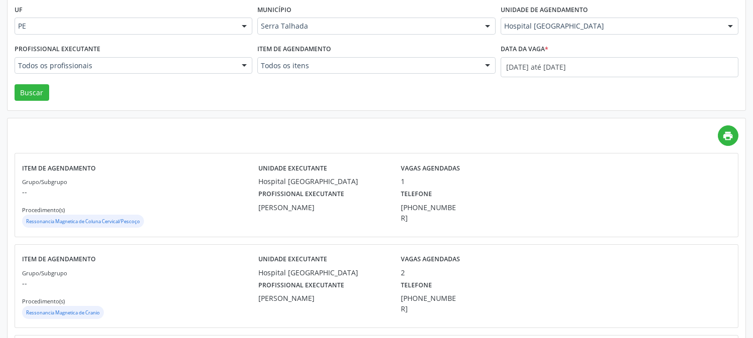
scroll to position [0, 0]
